Goal: Transaction & Acquisition: Book appointment/travel/reservation

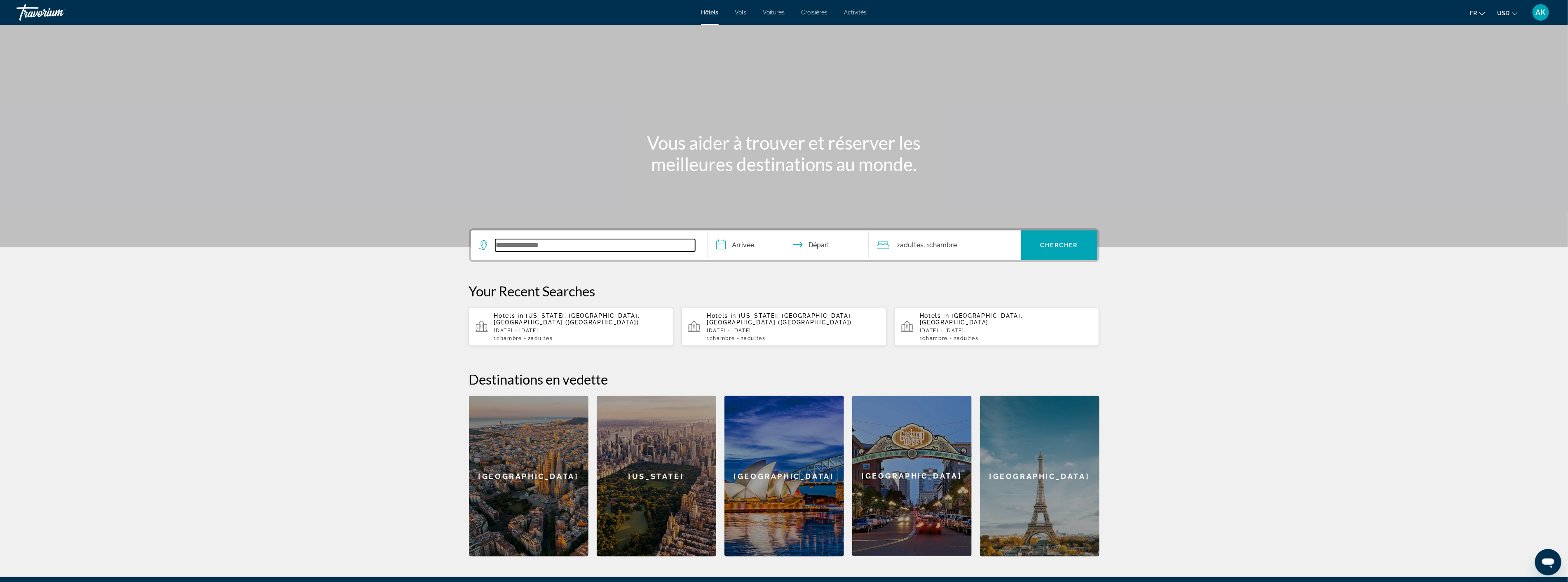
click at [537, 245] on input "Search widget" at bounding box center [595, 245] width 200 height 12
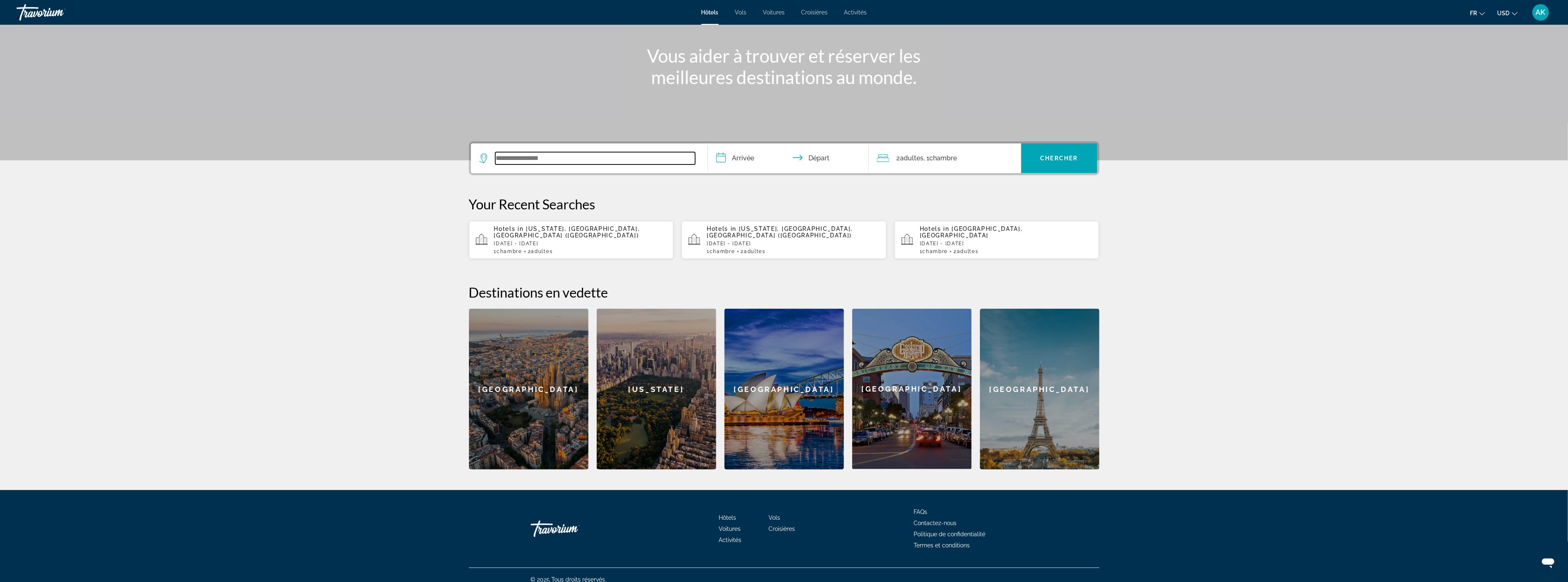
scroll to position [89, 0]
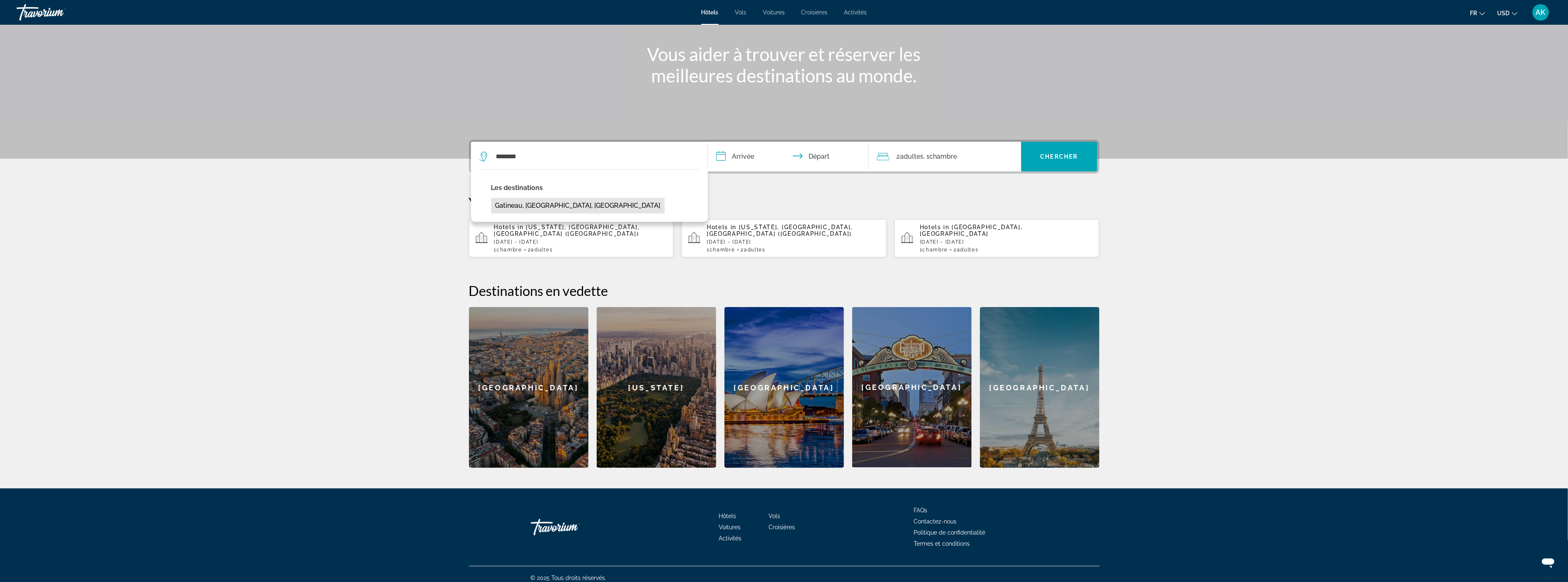
click at [557, 204] on button "Gatineau, [GEOGRAPHIC_DATA], [GEOGRAPHIC_DATA]" at bounding box center [578, 206] width 173 height 16
type input "**********"
click at [733, 155] on input "**********" at bounding box center [789, 158] width 164 height 32
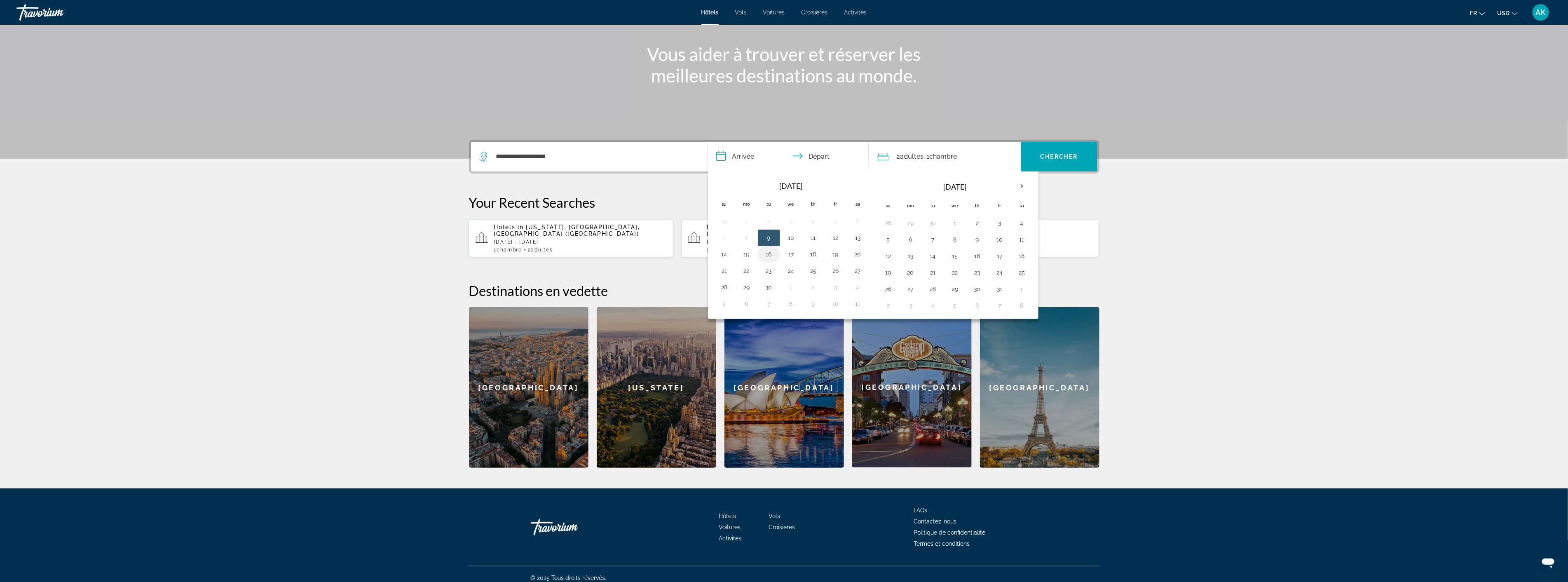
click at [769, 256] on button "16" at bounding box center [769, 254] width 13 height 12
click at [793, 256] on button "17" at bounding box center [791, 254] width 13 height 12
type input "**********"
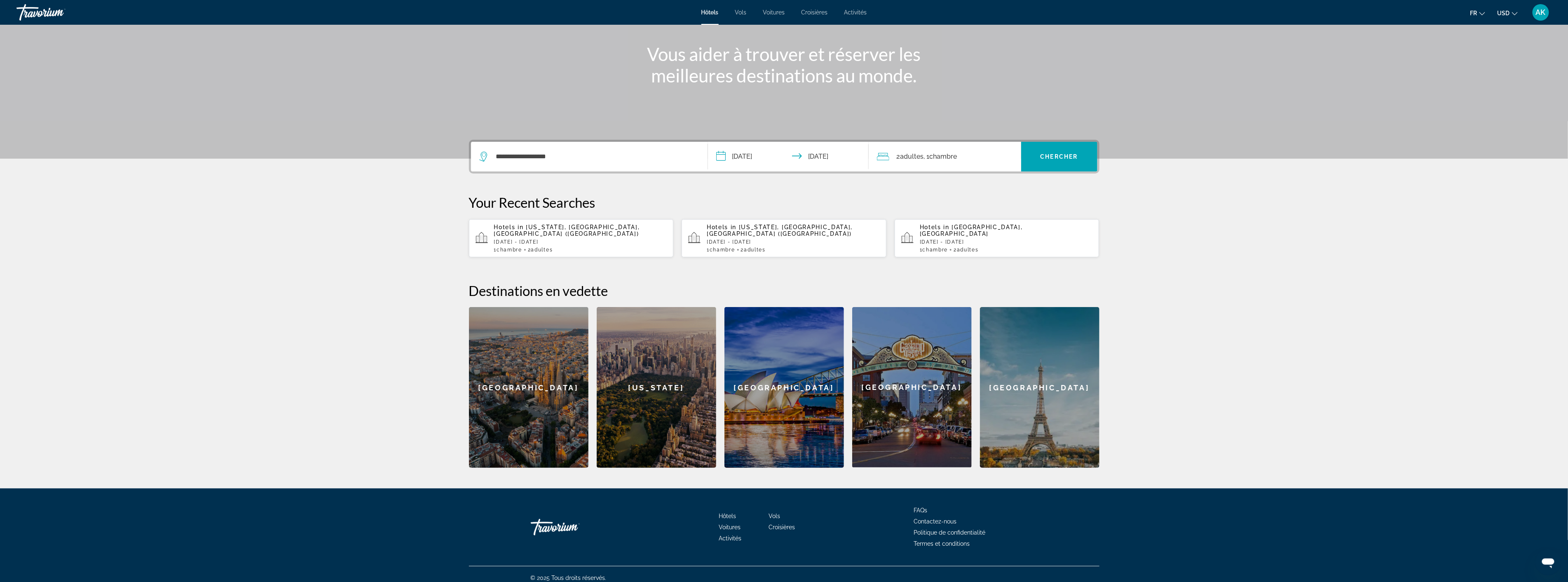
click at [962, 146] on div "2 Adulte Adultes , 1 Chambre pièces" at bounding box center [949, 156] width 144 height 30
click at [982, 197] on div "Adultes 2" at bounding box center [945, 199] width 136 height 12
click at [988, 197] on icon "Decrement adults" at bounding box center [990, 198] width 7 height 7
click at [1072, 134] on div "Main content" at bounding box center [784, 35] width 1568 height 247
click at [1069, 150] on span "Search widget" at bounding box center [1059, 156] width 76 height 19
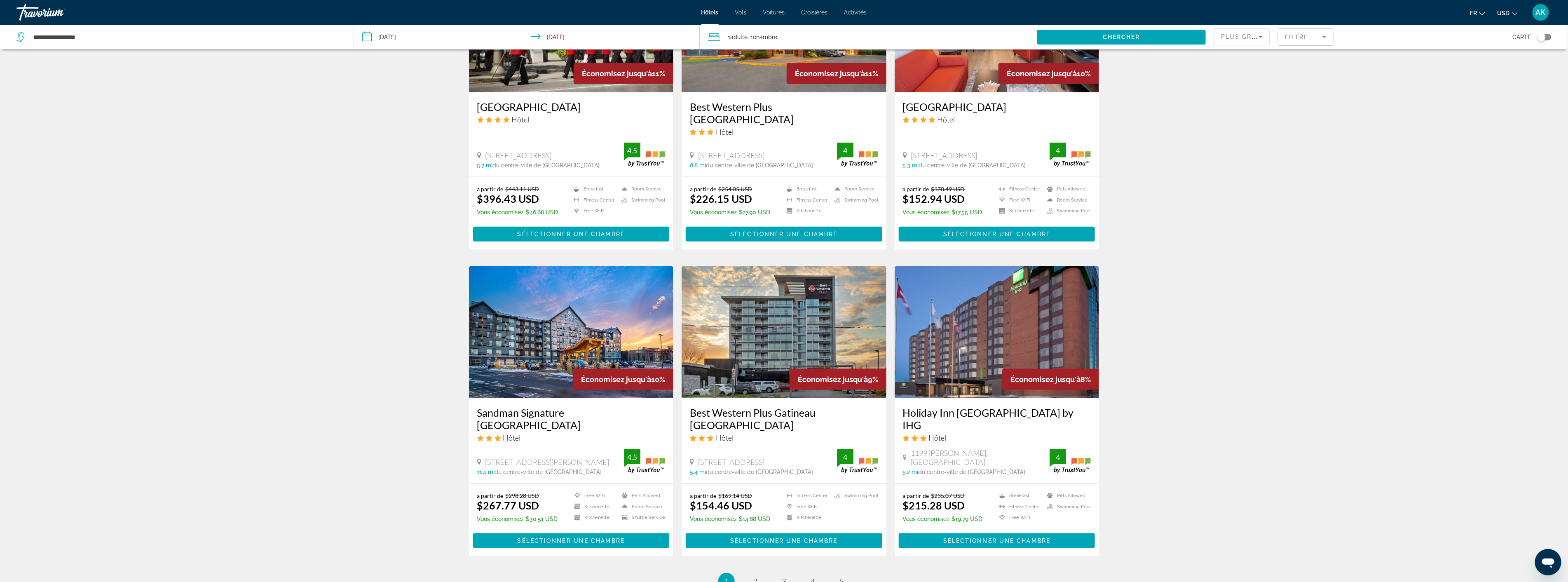
scroll to position [824, 0]
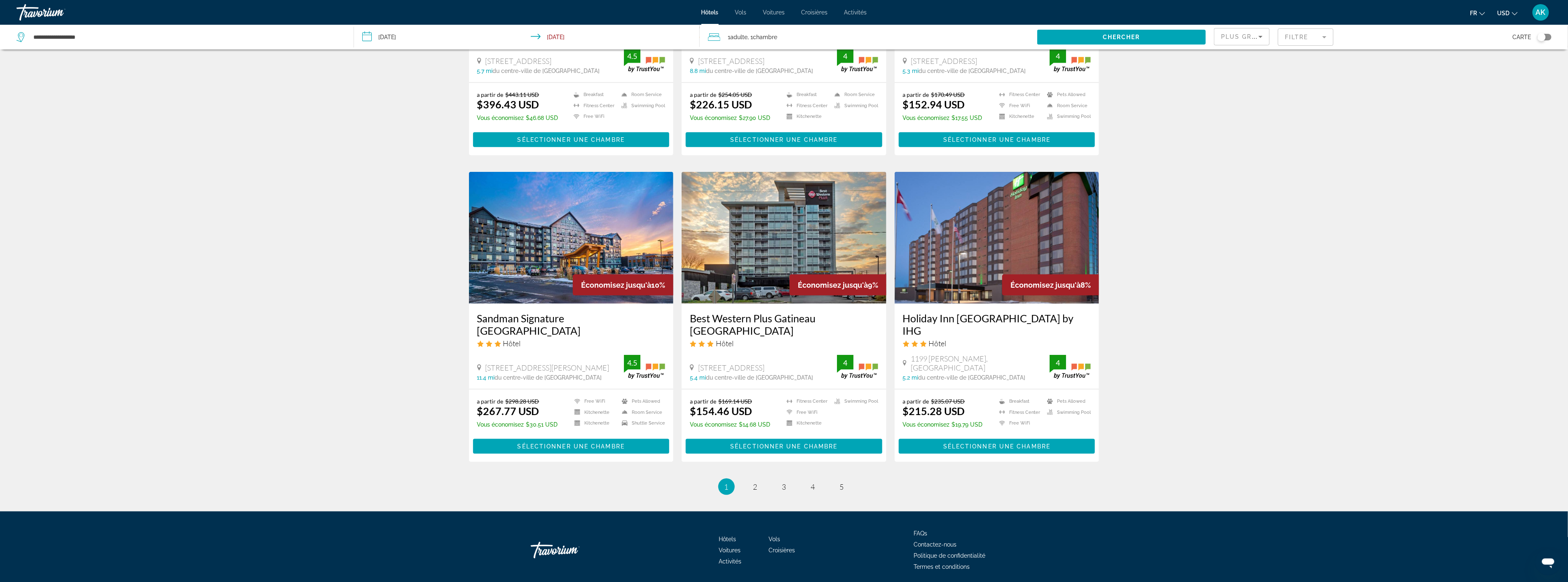
click at [762, 479] on li "page 2" at bounding box center [755, 486] width 16 height 16
click at [761, 480] on link "page 2" at bounding box center [755, 487] width 15 height 15
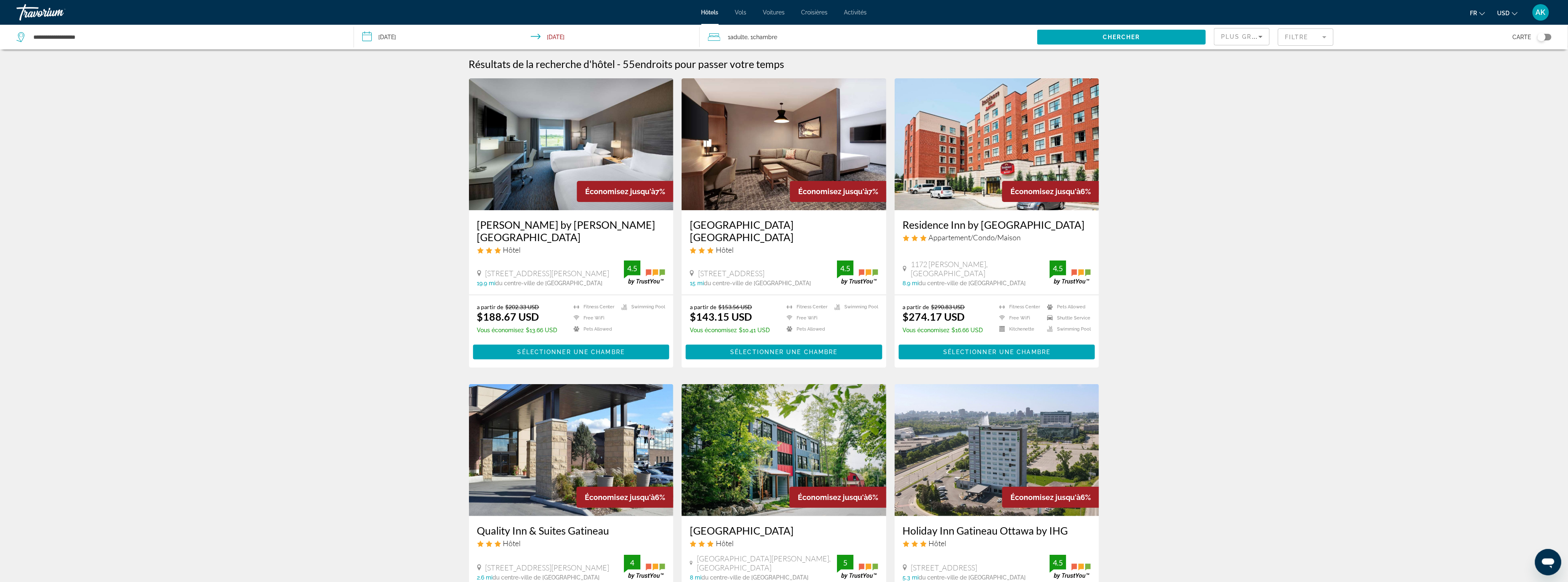
click at [1285, 40] on mat-form-field "Filtre" at bounding box center [1305, 37] width 55 height 17
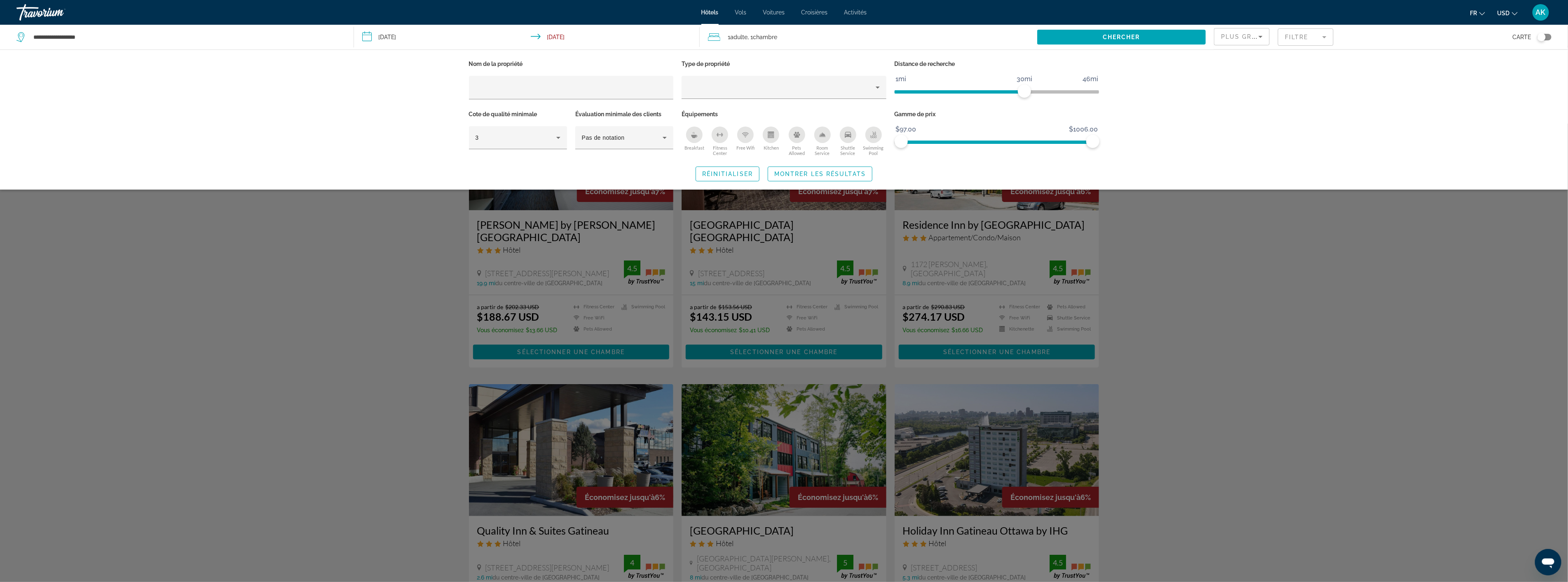
click at [1217, 31] on div "Plus grandes économies" at bounding box center [1242, 37] width 55 height 16
click at [1289, 39] on div at bounding box center [784, 291] width 1568 height 582
click at [1507, 10] on span "USD" at bounding box center [1503, 13] width 12 height 7
click at [1494, 55] on button "CAD (Can$)" at bounding box center [1491, 55] width 41 height 11
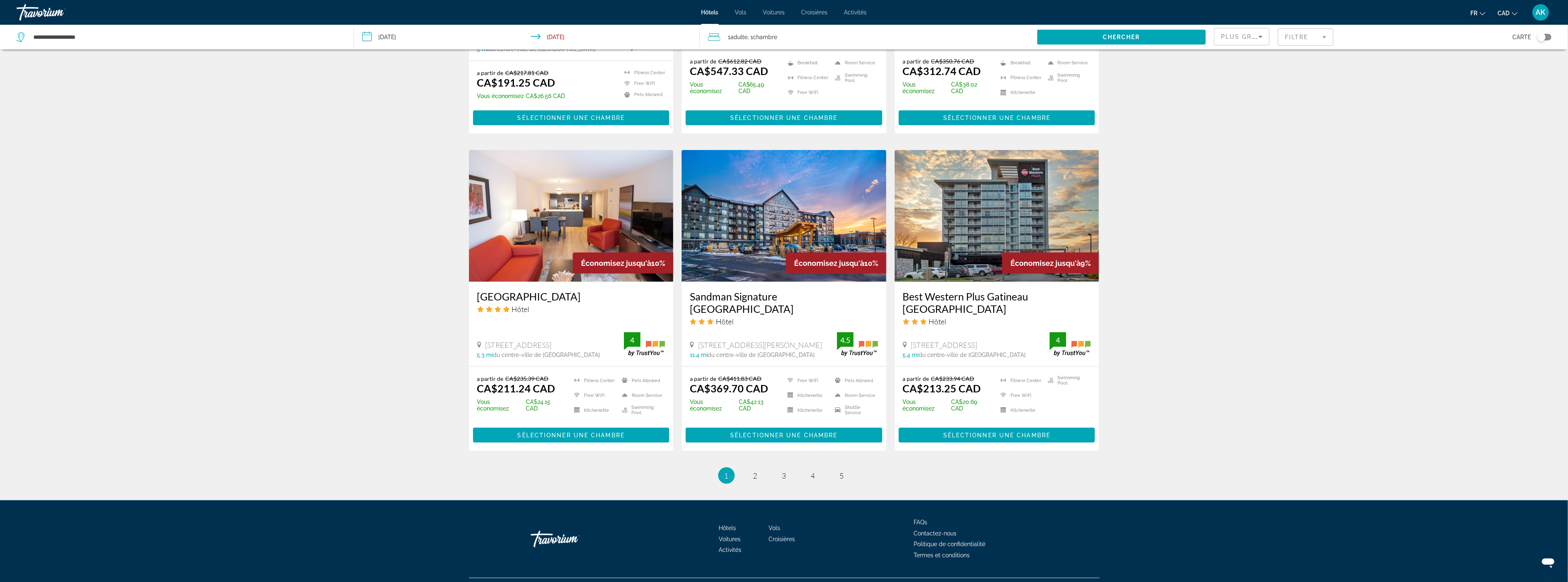
scroll to position [877, 0]
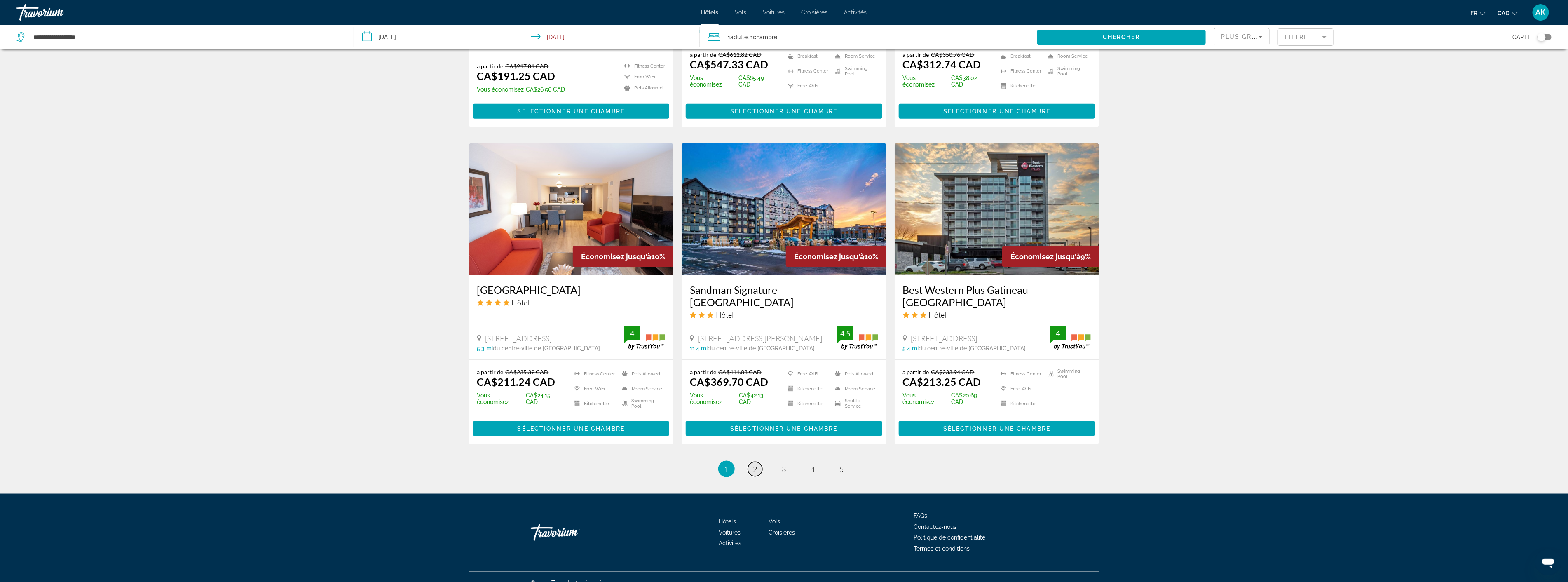
click at [755, 465] on span "2" at bounding box center [755, 469] width 4 height 9
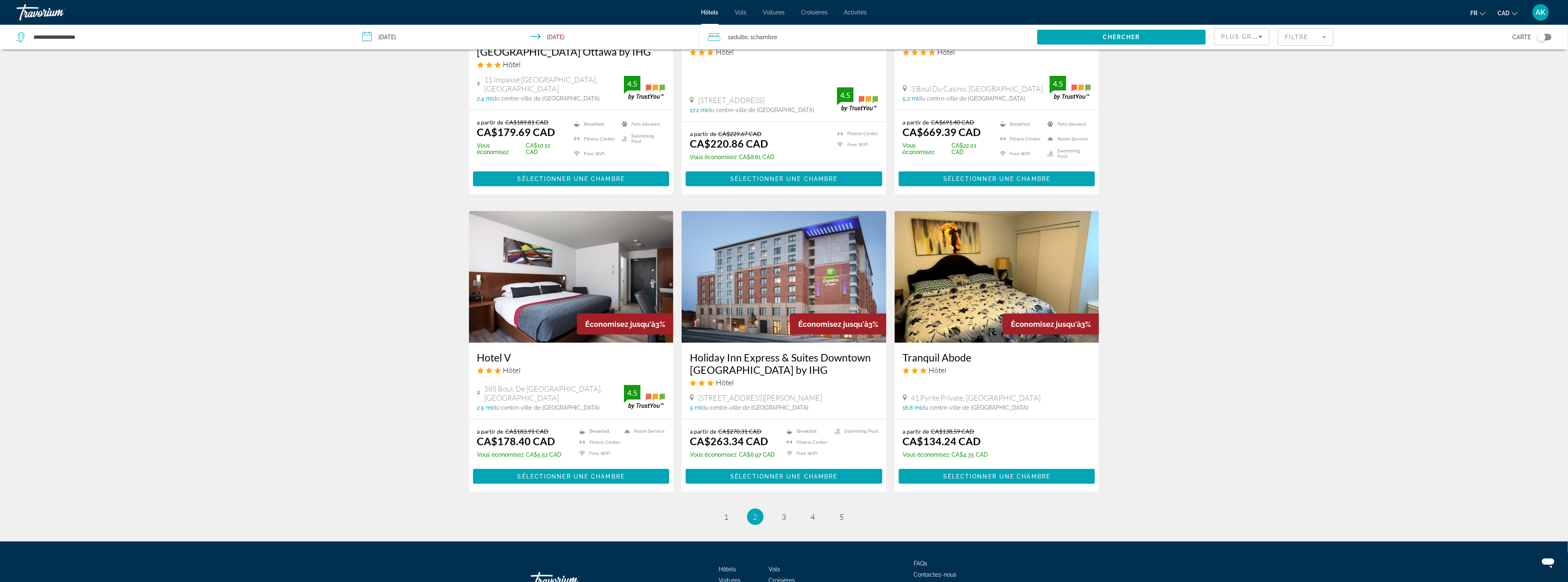
scroll to position [824, 0]
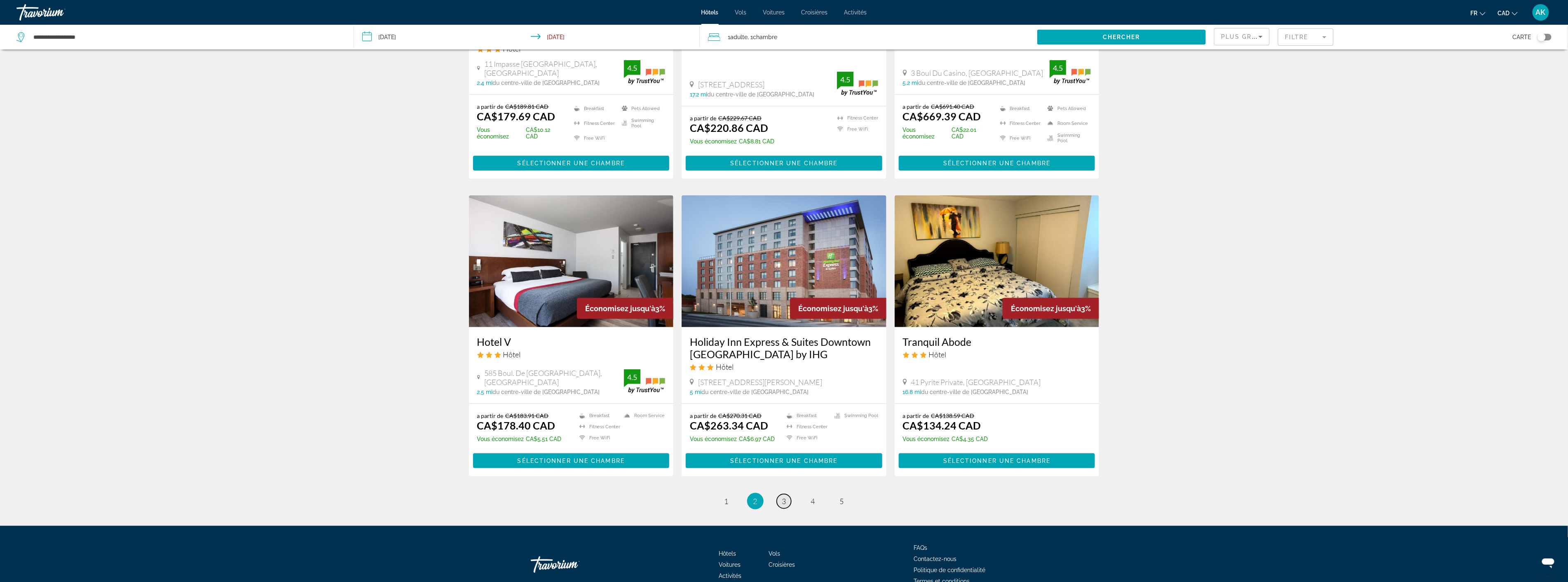
click at [786, 497] on span "3" at bounding box center [784, 501] width 4 height 9
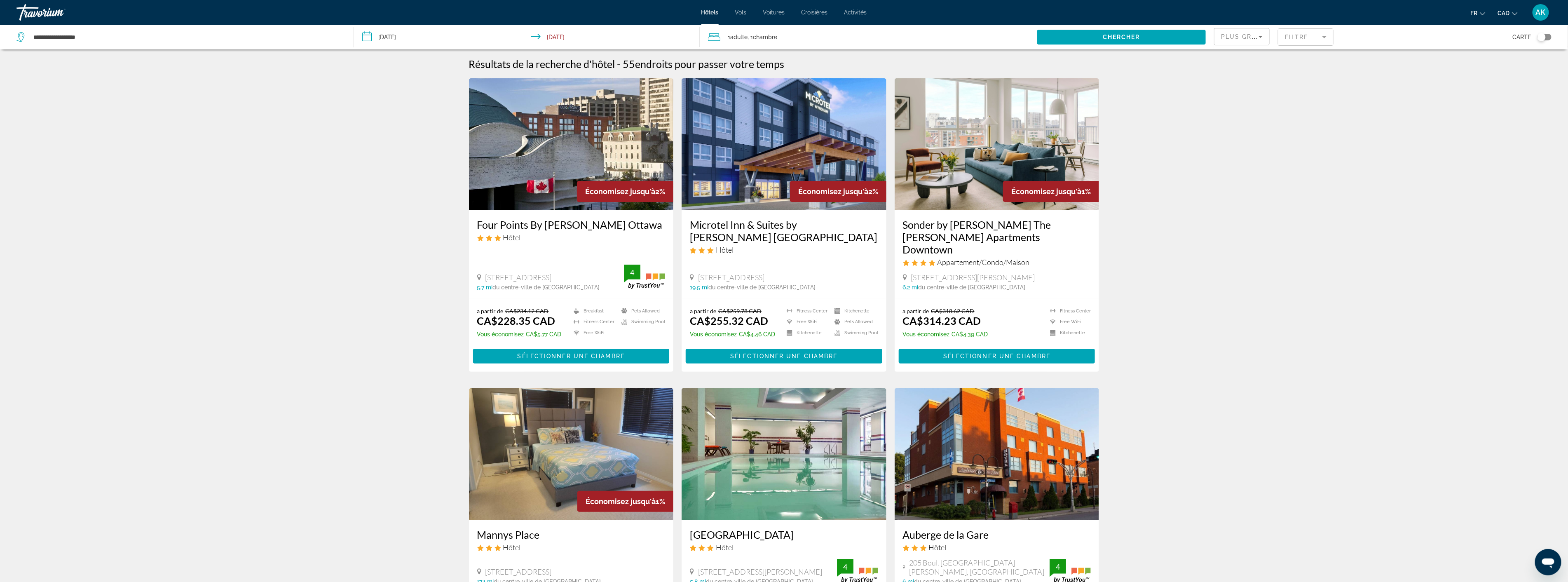
click at [1319, 35] on mat-form-field "Filtre" at bounding box center [1305, 37] width 55 height 17
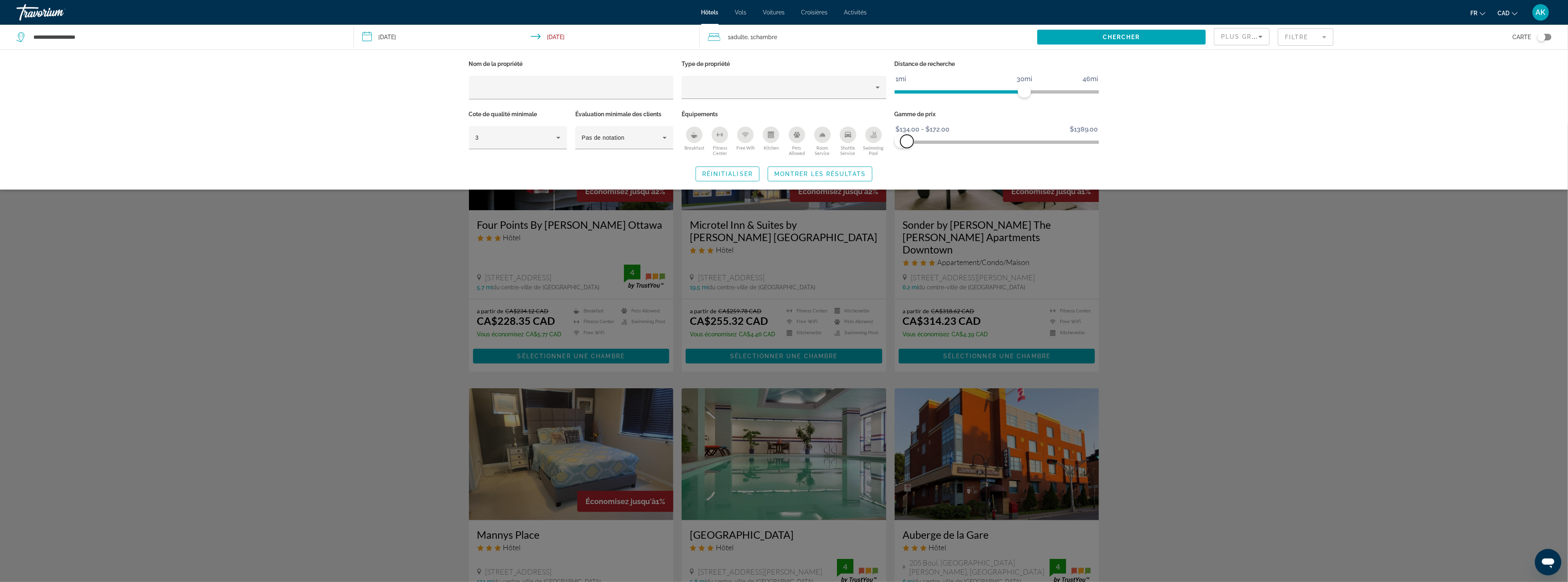
drag, startPoint x: 1085, startPoint y: 144, endPoint x: 907, endPoint y: 146, distance: 178.0
click at [907, 146] on span "ngx-slider-max" at bounding box center [907, 141] width 13 height 13
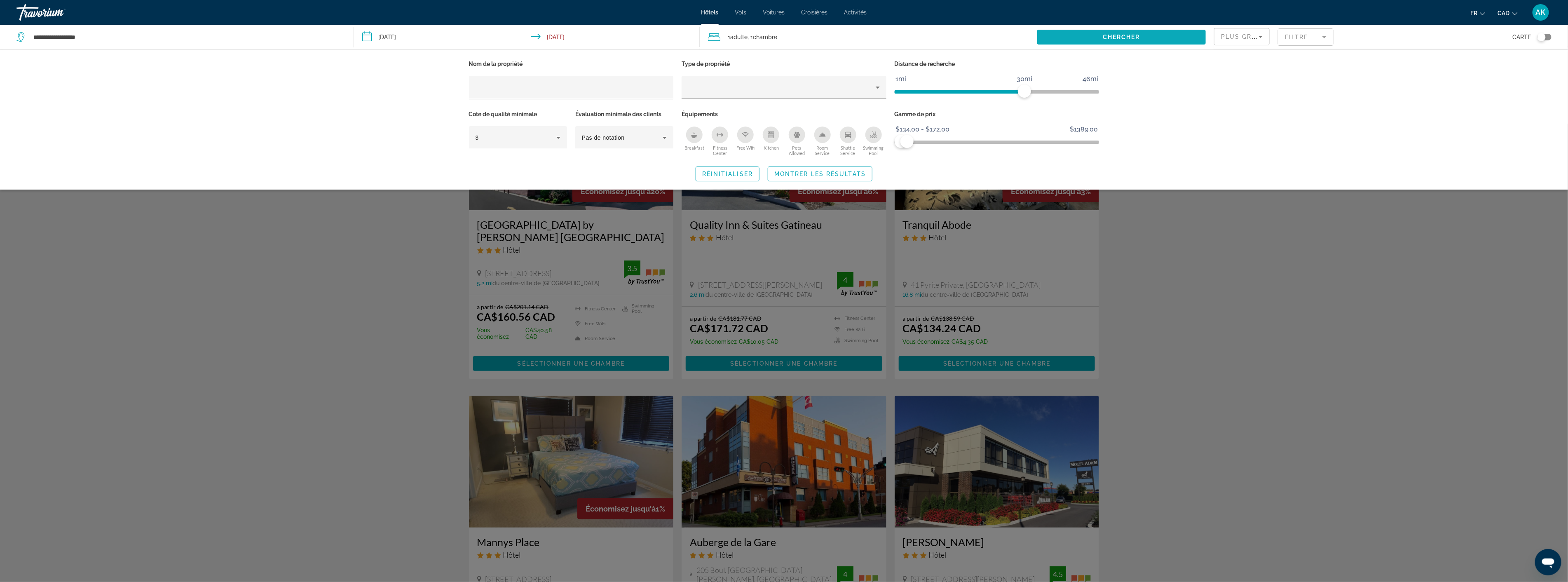
click at [1113, 39] on span "Chercher" at bounding box center [1122, 37] width 38 height 7
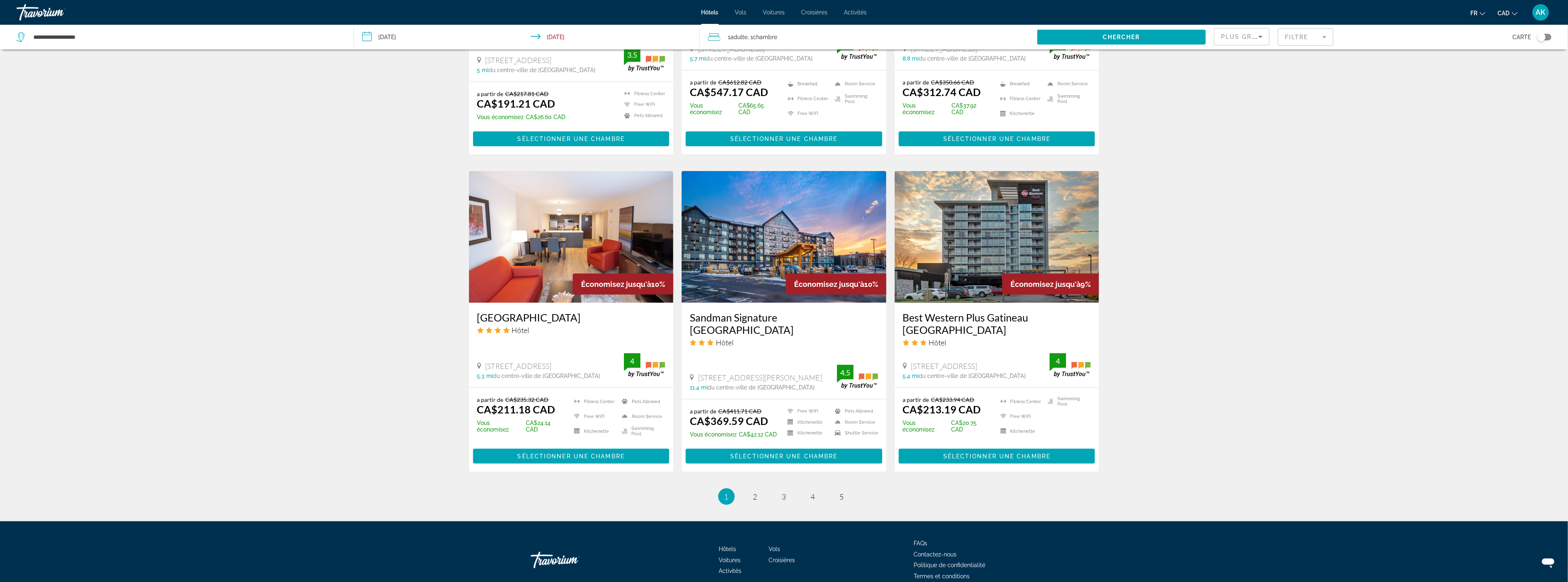
scroll to position [866, 0]
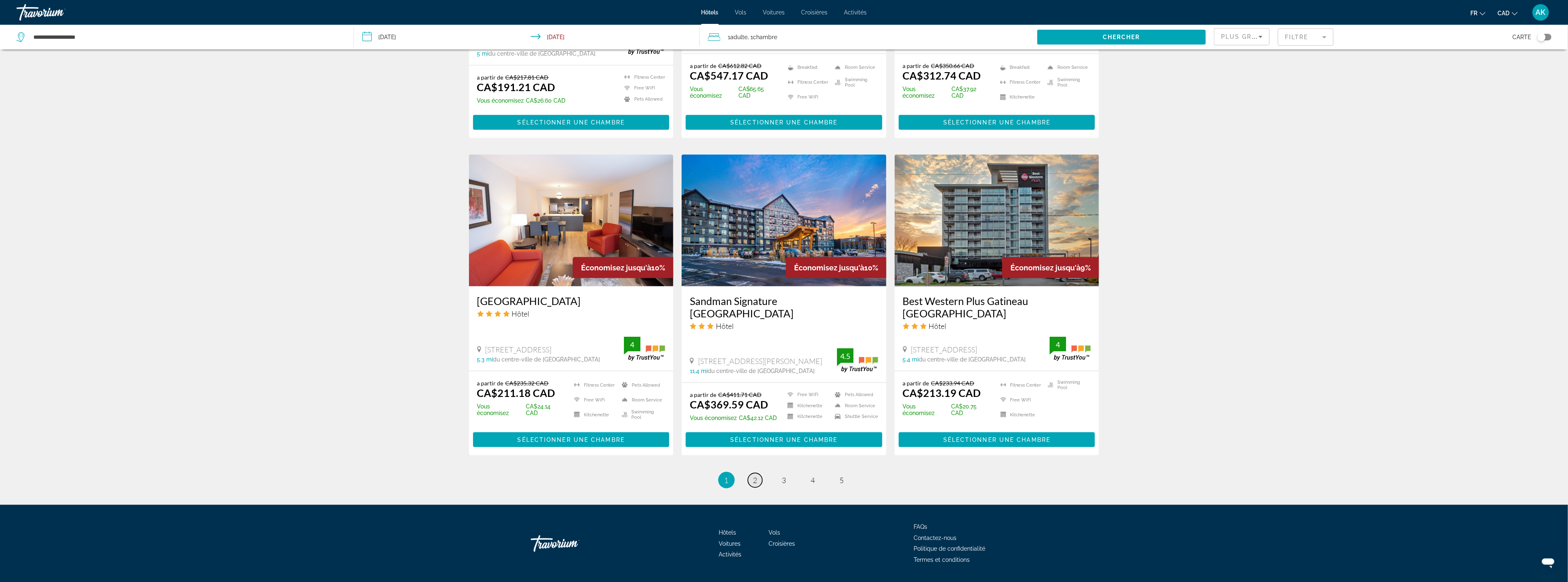
click at [757, 475] on span "2" at bounding box center [755, 480] width 4 height 9
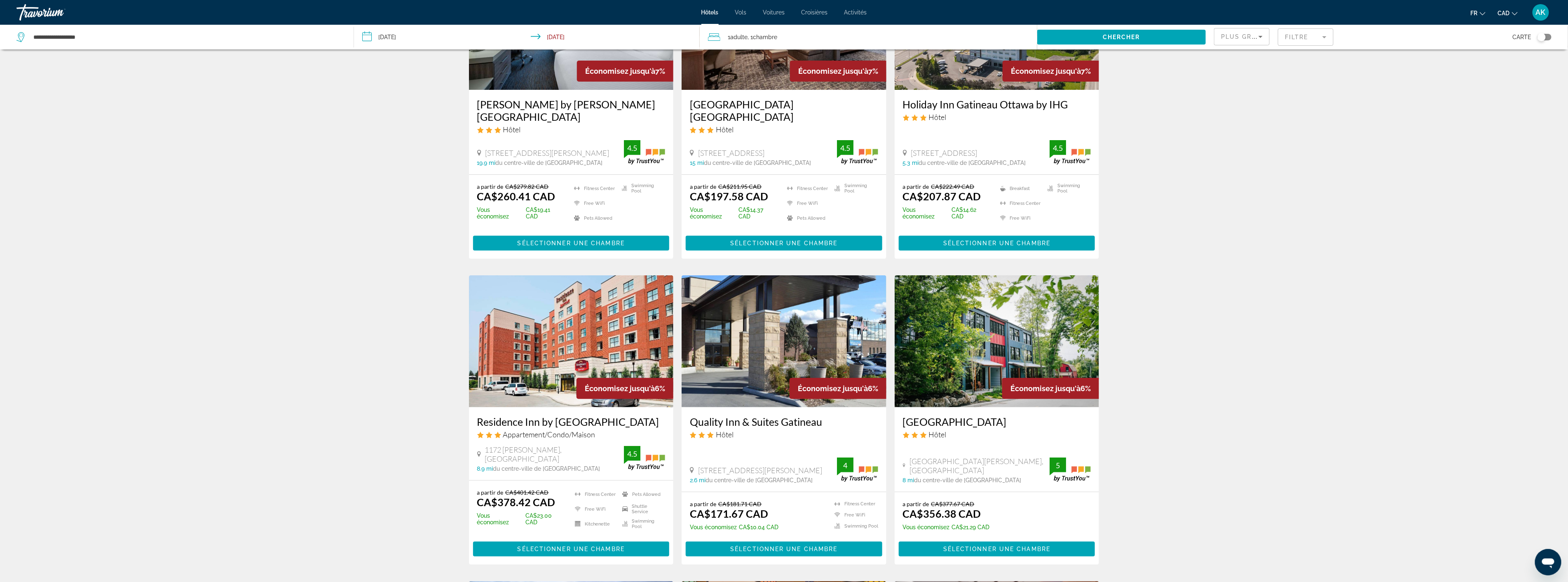
scroll to position [229, 0]
